Goal: Transaction & Acquisition: Obtain resource

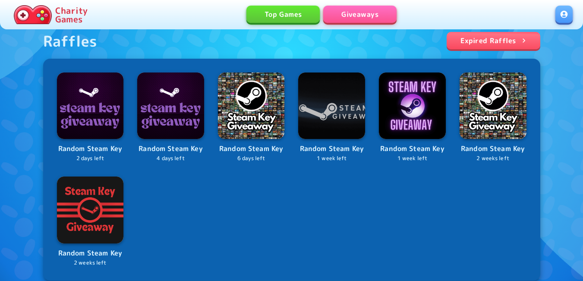
scroll to position [388, 0]
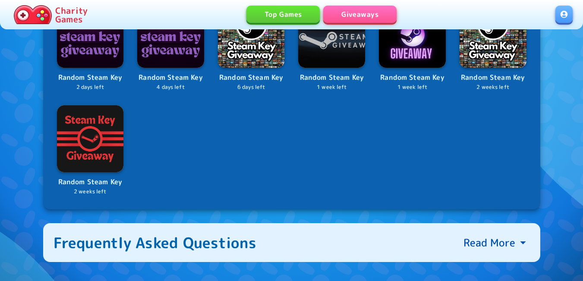
click at [569, 15] on link at bounding box center [564, 14] width 17 height 17
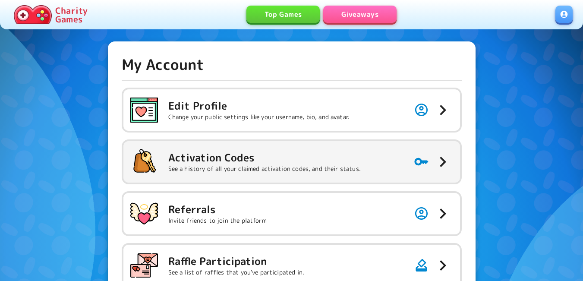
click at [274, 162] on h5 "Activation Codes" at bounding box center [264, 158] width 193 height 14
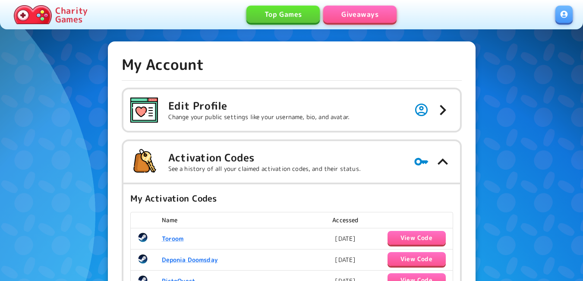
click at [373, 13] on link "Giveaways" at bounding box center [359, 14] width 73 height 17
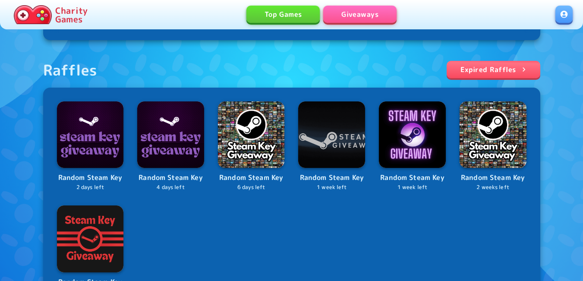
scroll to position [302, 0]
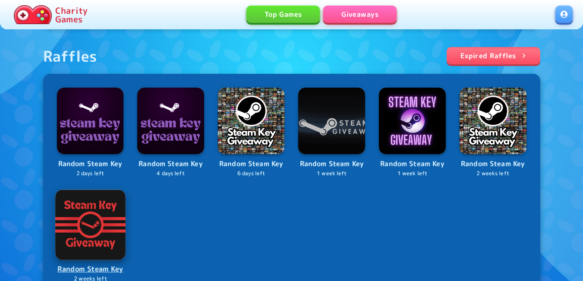
click at [91, 227] on img at bounding box center [90, 224] width 70 height 70
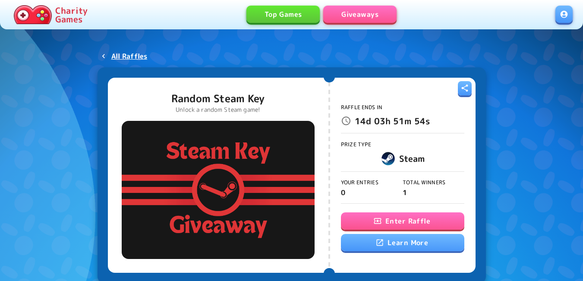
click at [398, 215] on button "Enter Raffle" at bounding box center [402, 220] width 123 height 17
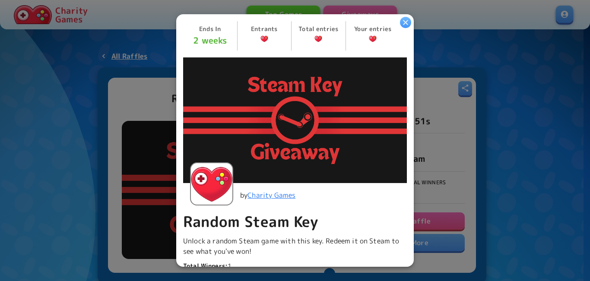
scroll to position [173, 0]
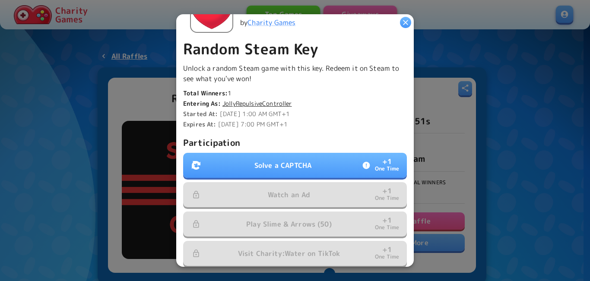
click at [294, 156] on button "Solve a CAPTCHA + 1 One Time" at bounding box center [295, 165] width 224 height 25
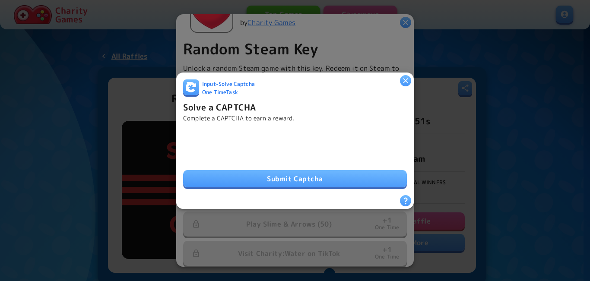
click at [261, 180] on button "Submit Captcha" at bounding box center [295, 178] width 224 height 17
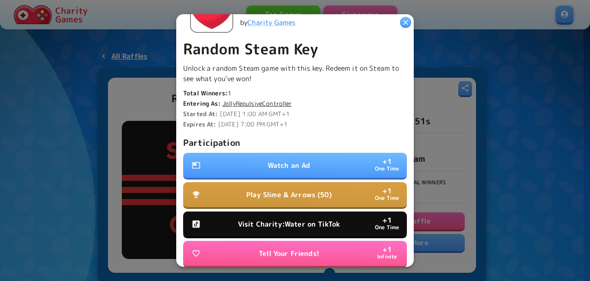
click at [317, 161] on button "Watch an Ad + 1 One Time" at bounding box center [295, 165] width 224 height 25
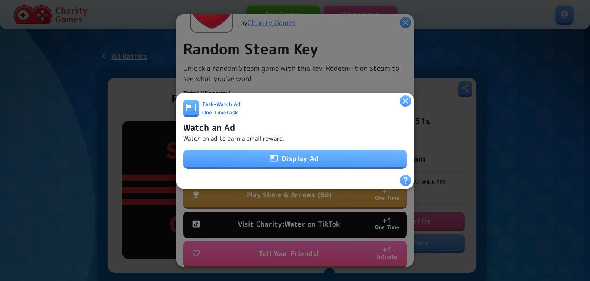
click at [309, 153] on button "Display Ad" at bounding box center [295, 158] width 224 height 17
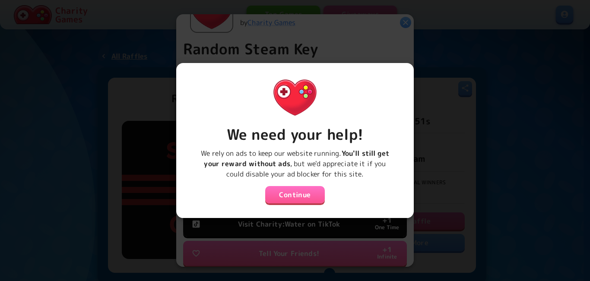
click at [292, 190] on button "Continue" at bounding box center [295, 194] width 60 height 17
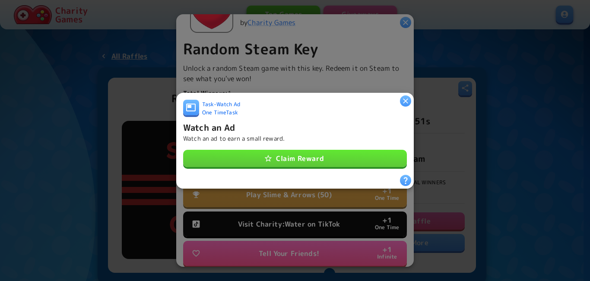
click at [294, 159] on button "Claim Reward" at bounding box center [295, 158] width 224 height 17
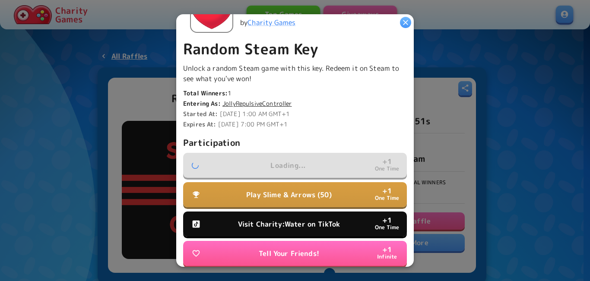
click at [280, 215] on button "Visit Charity:Water on TikTok + 1 One Time" at bounding box center [295, 224] width 224 height 25
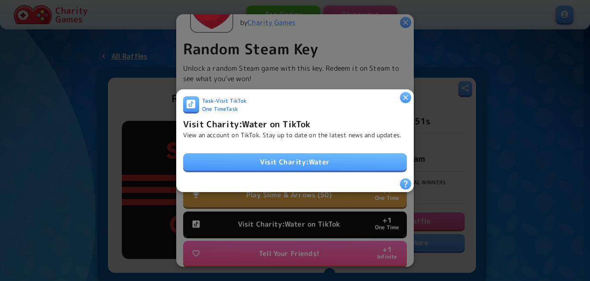
click at [292, 165] on link "Visit Charity:Water" at bounding box center [295, 161] width 224 height 17
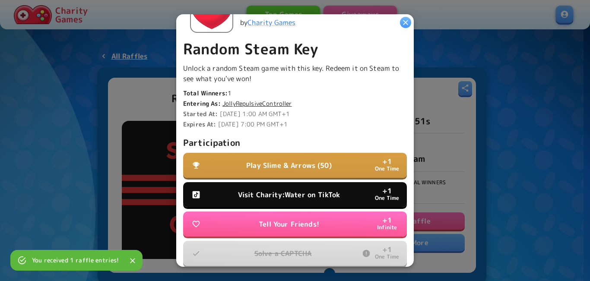
click at [260, 189] on p "Visit Charity:Water on TikTok" at bounding box center [289, 194] width 102 height 10
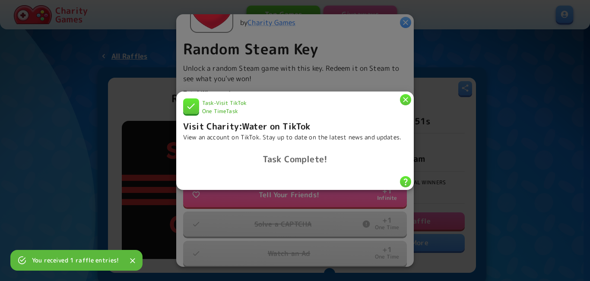
click at [404, 95] on icon "button" at bounding box center [405, 99] width 9 height 9
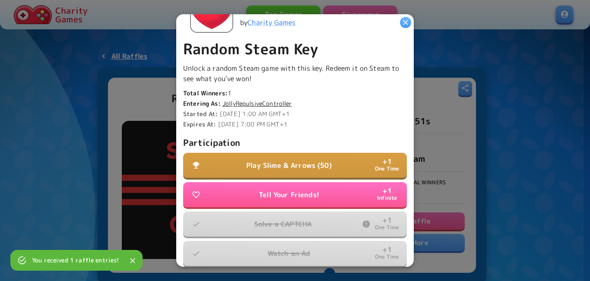
scroll to position [238, 0]
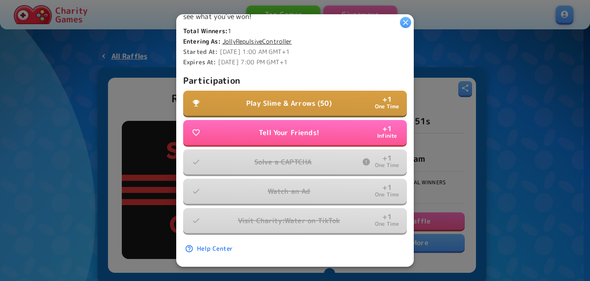
click at [287, 98] on p "Play Slime & Arrows (50)" at bounding box center [288, 103] width 85 height 10
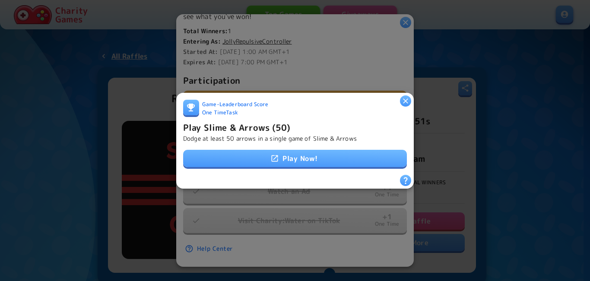
click at [294, 154] on link "Play Now!" at bounding box center [295, 158] width 224 height 17
click at [250, 126] on h6 "Play Slime & Arrows (50)" at bounding box center [236, 127] width 107 height 14
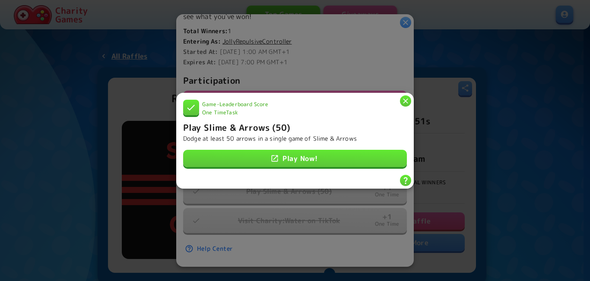
click at [408, 97] on icon "button" at bounding box center [405, 100] width 9 height 9
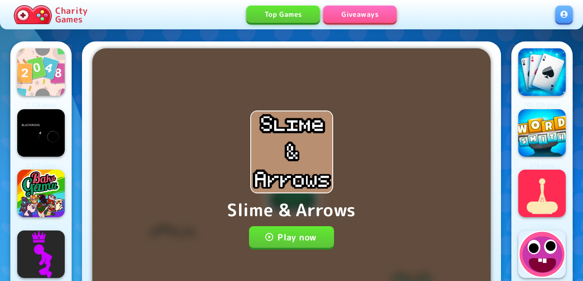
click at [300, 236] on button "Play now" at bounding box center [291, 237] width 85 height 22
